Goal: Transaction & Acquisition: Obtain resource

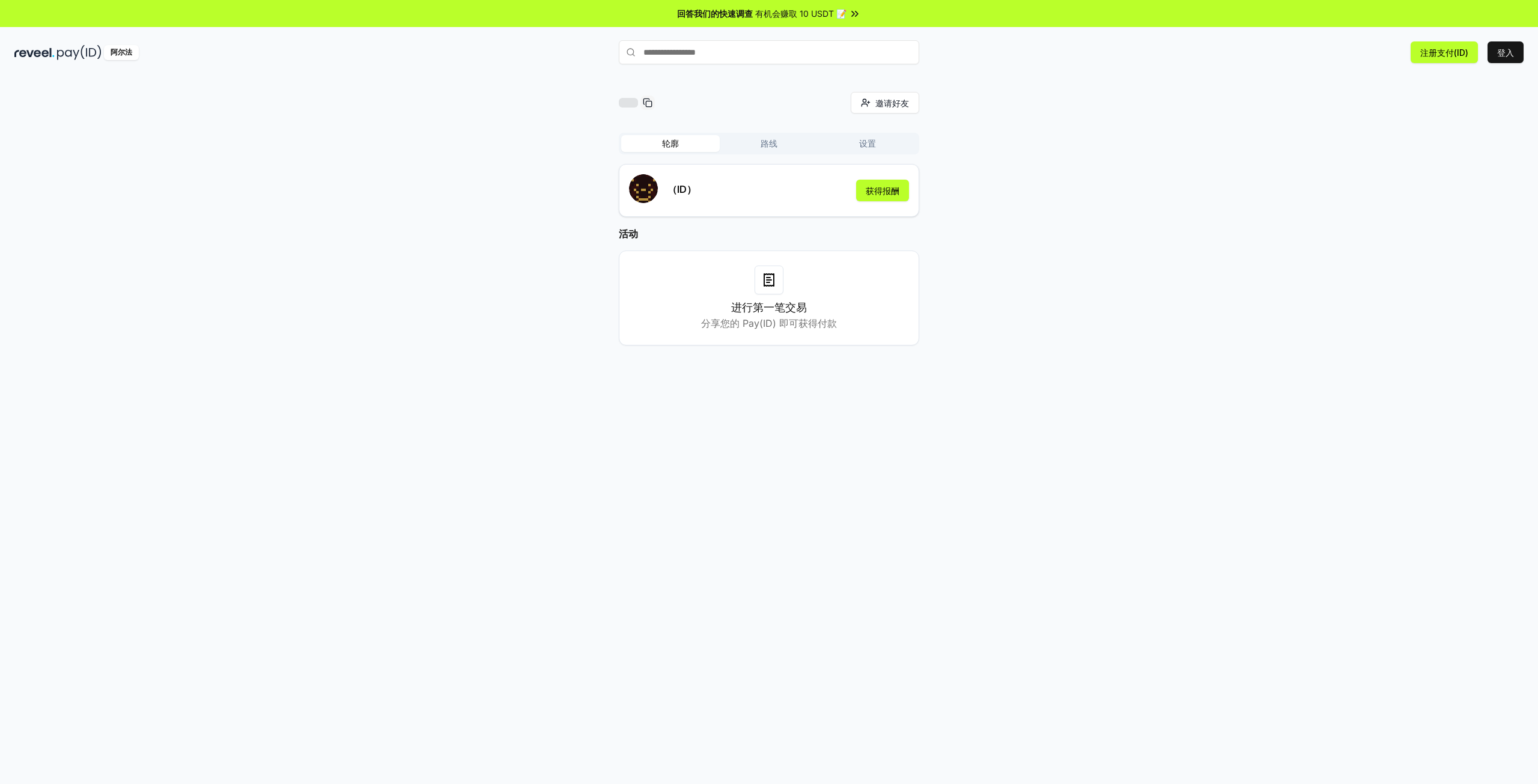
click at [768, 187] on div "（ID） 获得报酬" at bounding box center [769, 190] width 280 height 33
click at [871, 190] on font "获得报酬" at bounding box center [882, 190] width 34 height 10
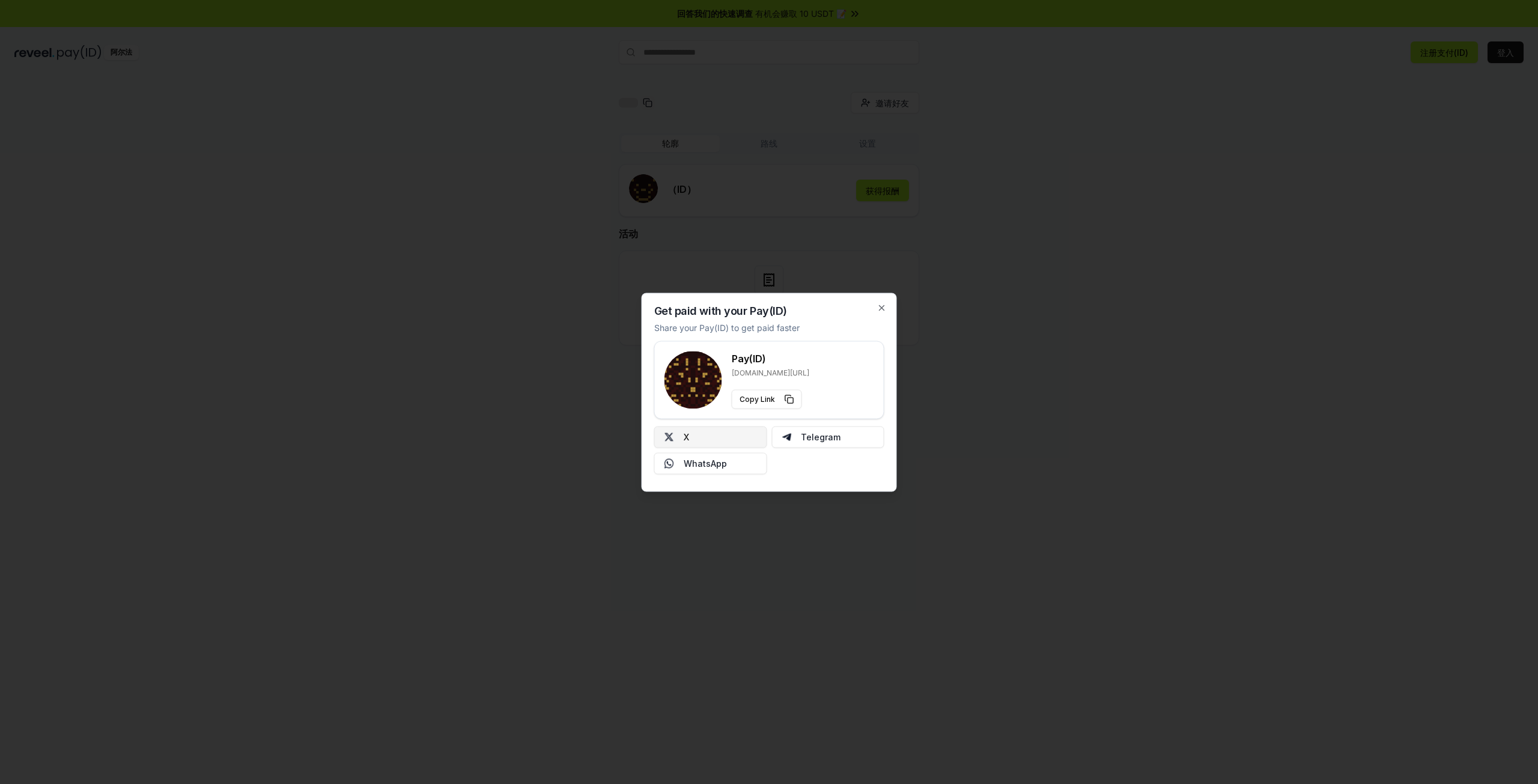
click at [732, 438] on button "X" at bounding box center [710, 436] width 113 height 21
click at [880, 304] on icon "button" at bounding box center [882, 307] width 9 height 9
